Goal: Find specific fact: Find contact information

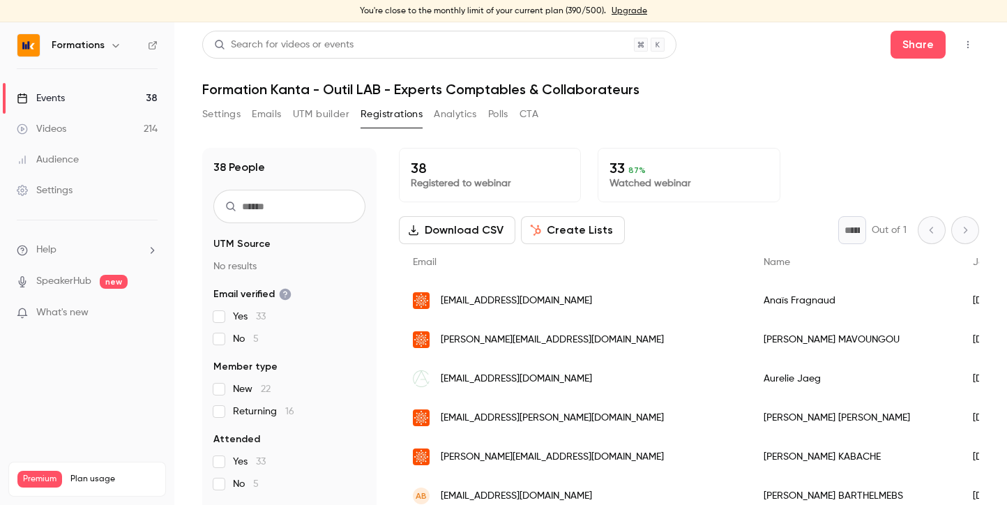
scroll to position [258, 0]
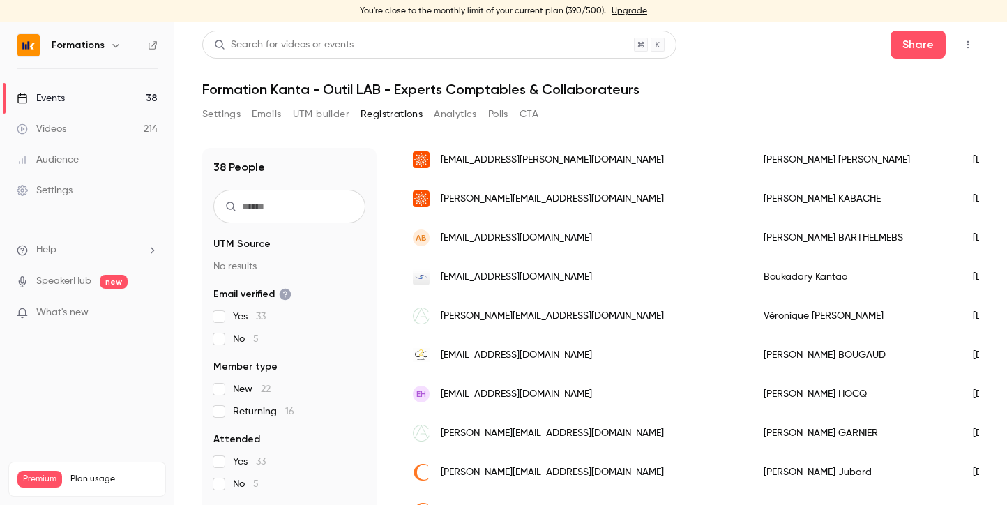
click at [268, 215] on input "text" at bounding box center [289, 206] width 152 height 33
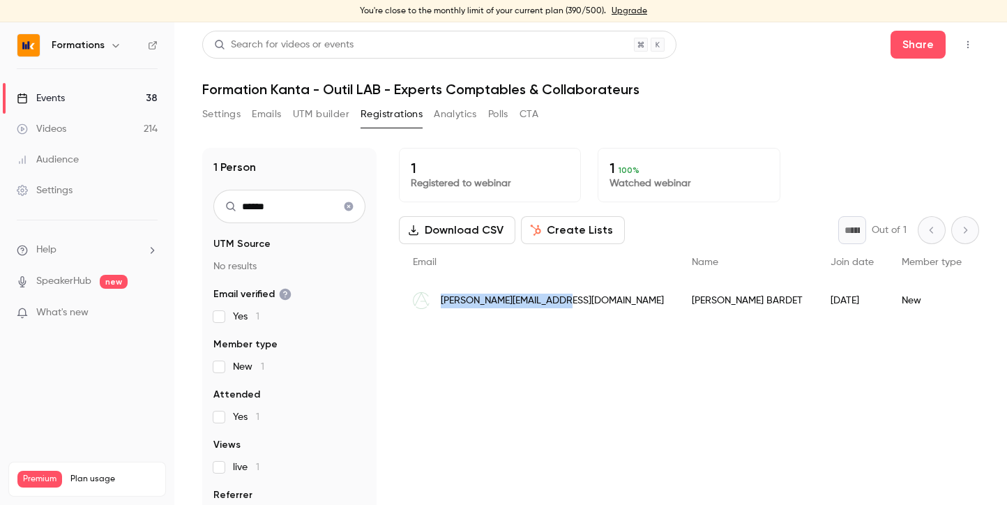
drag, startPoint x: 556, startPoint y: 300, endPoint x: 436, endPoint y: 300, distance: 119.2
click at [436, 300] on div "[PERSON_NAME][EMAIL_ADDRESS][DOMAIN_NAME]" at bounding box center [538, 300] width 279 height 39
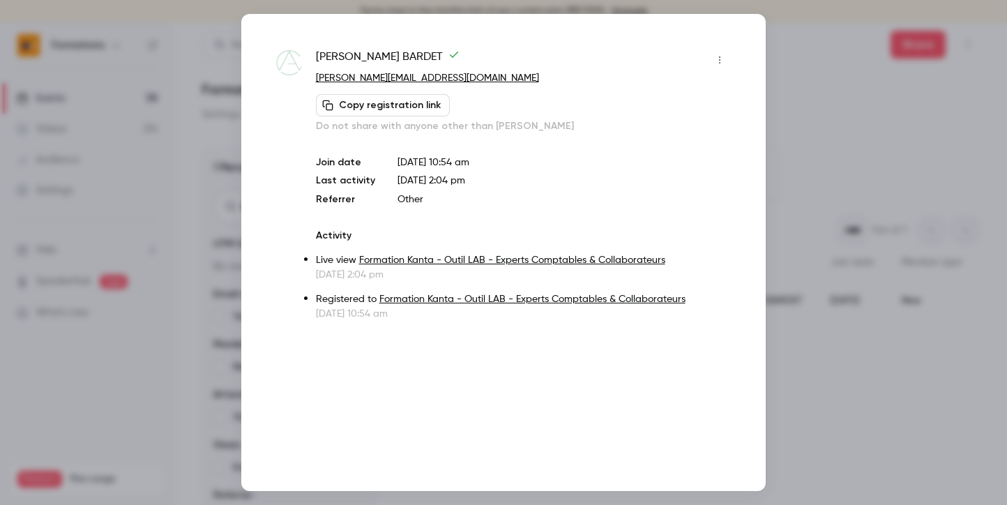
copy span "[PERSON_NAME][EMAIL_ADDRESS][DOMAIN_NAME]"
click at [786, 59] on div at bounding box center [503, 252] width 1007 height 505
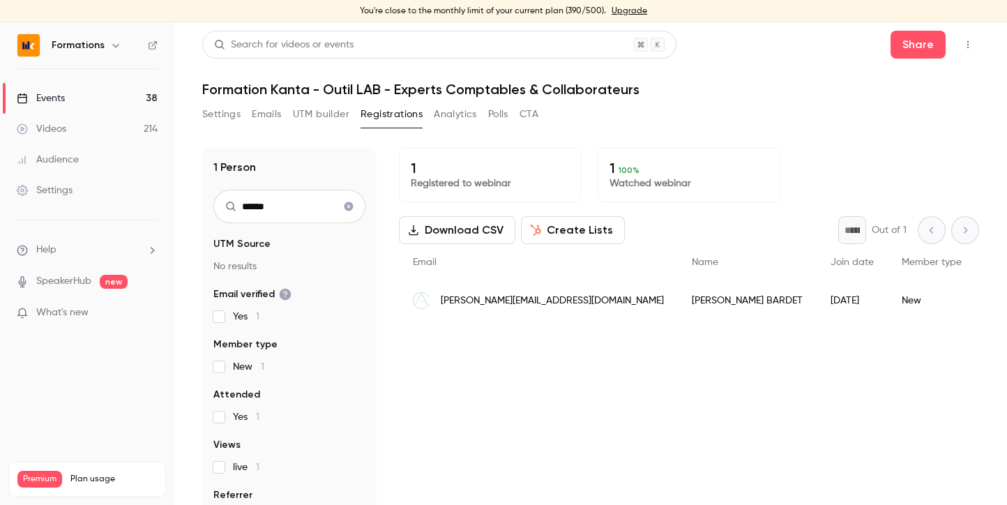
drag, startPoint x: 286, startPoint y: 209, endPoint x: 228, endPoint y: 202, distance: 58.3
click at [228, 202] on div "******" at bounding box center [289, 206] width 152 height 33
type input "******"
drag, startPoint x: 577, startPoint y: 298, endPoint x: 438, endPoint y: 297, distance: 138.7
click at [438, 297] on div "[PERSON_NAME][EMAIL_ADDRESS][DOMAIN_NAME]" at bounding box center [538, 300] width 279 height 39
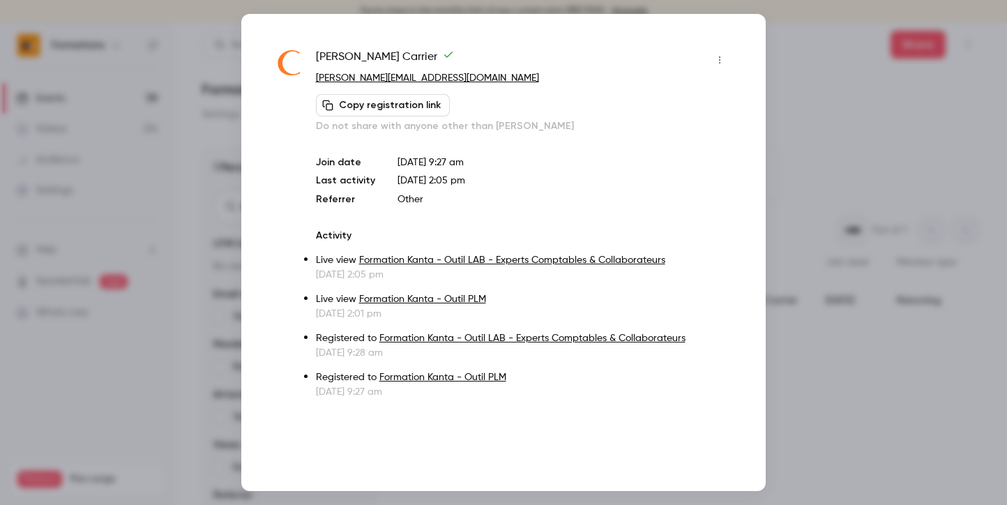
copy span "[PERSON_NAME][EMAIL_ADDRESS][DOMAIN_NAME]"
click at [857, 117] on div at bounding box center [503, 252] width 1007 height 505
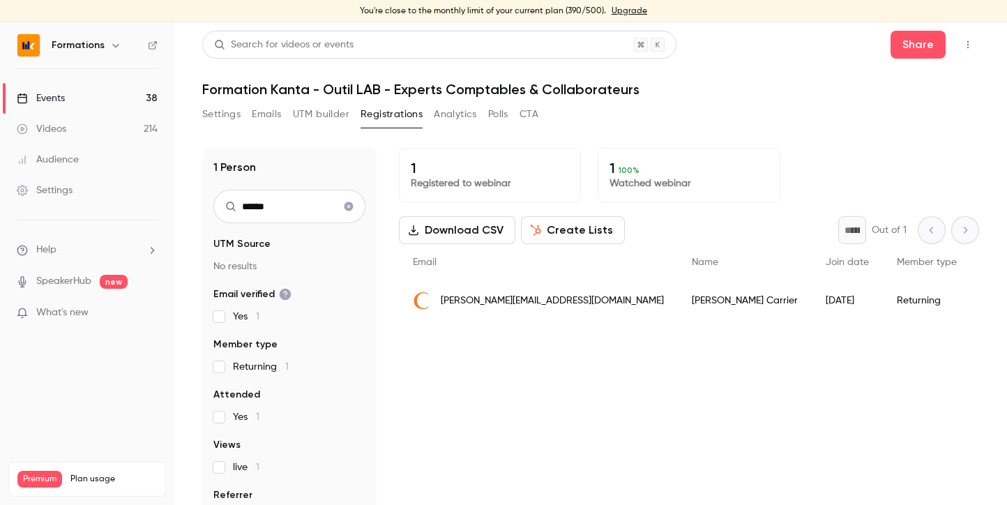
click at [493, 112] on button "Polls" at bounding box center [498, 114] width 20 height 22
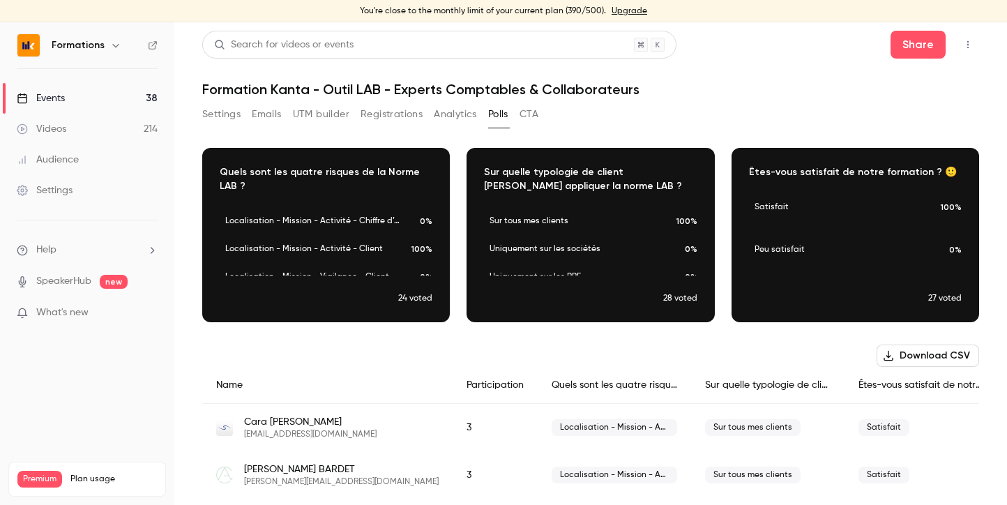
click at [371, 109] on button "Registrations" at bounding box center [391, 114] width 62 height 22
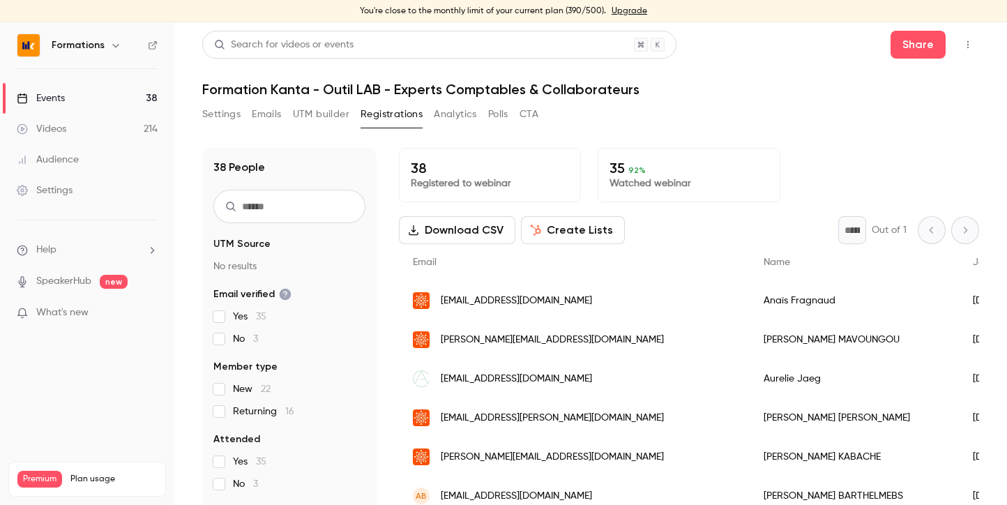
click at [275, 213] on input "text" at bounding box center [289, 206] width 152 height 33
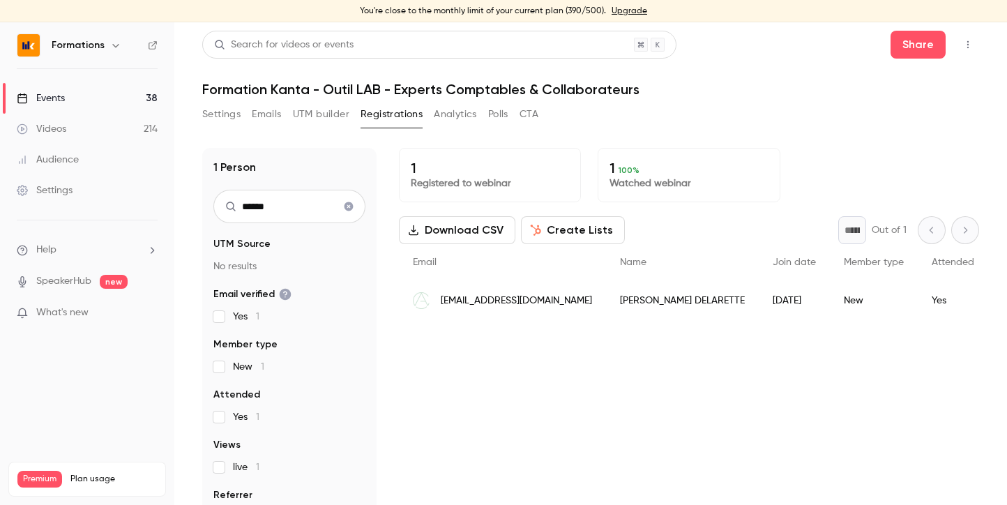
type input "******"
drag, startPoint x: 562, startPoint y: 302, endPoint x: 441, endPoint y: 296, distance: 120.7
click at [441, 296] on div "[EMAIL_ADDRESS][DOMAIN_NAME]" at bounding box center [502, 300] width 207 height 39
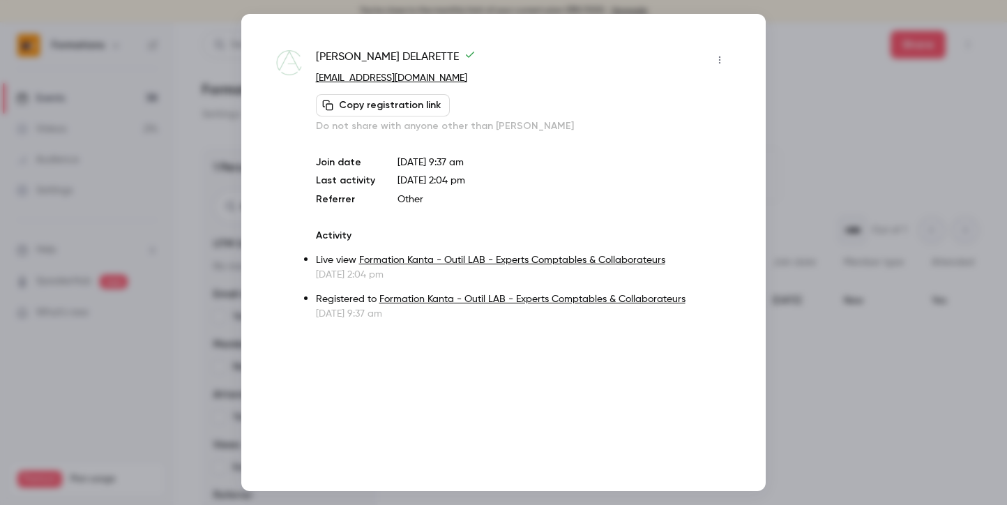
copy span "[EMAIL_ADDRESS][DOMAIN_NAME]"
